Goal: Task Accomplishment & Management: Use online tool/utility

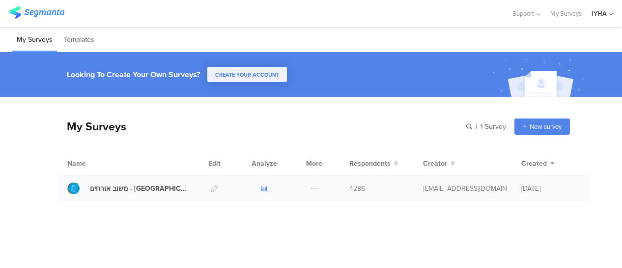
click at [266, 186] on icon at bounding box center [264, 188] width 7 height 7
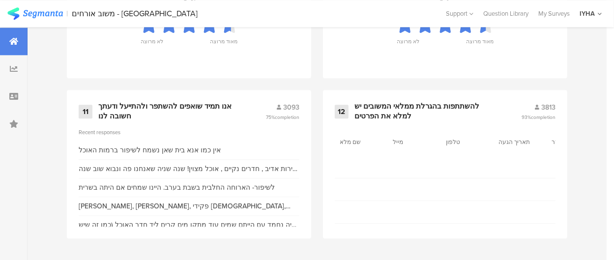
scroll to position [1201, 0]
click at [208, 109] on div "אנו תמיד שואפים להשתפר ולהתייעל ודעתך חשובה לנו" at bounding box center [169, 111] width 143 height 19
